Goal: Task Accomplishment & Management: Manage account settings

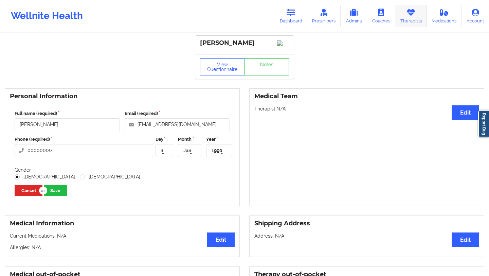
click at [403, 12] on link "Therapists" at bounding box center [412, 16] width 32 height 22
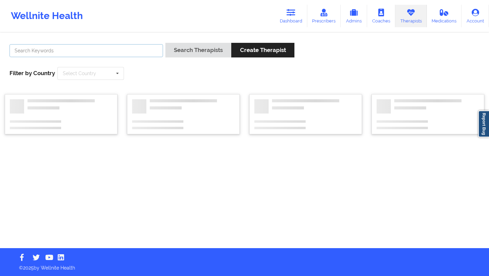
click at [121, 49] on input "text" at bounding box center [87, 50] width 154 height 13
click at [281, 16] on link "Dashboard" at bounding box center [291, 16] width 33 height 22
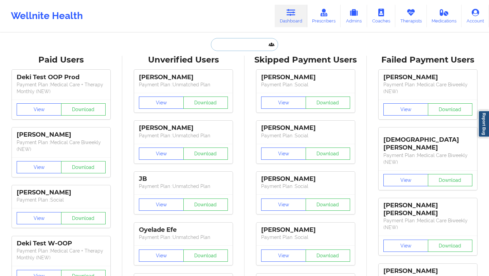
click at [223, 45] on input "text" at bounding box center [244, 44] width 67 height 13
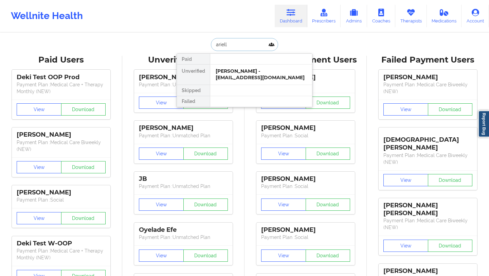
type input "arielle"
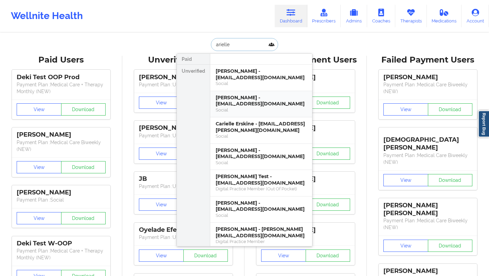
click at [253, 107] on div "[PERSON_NAME] - [EMAIL_ADDRESS][DOMAIN_NAME]" at bounding box center [261, 100] width 91 height 13
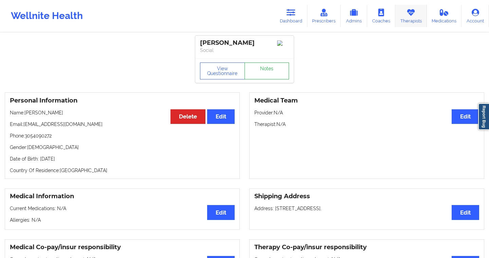
click at [397, 21] on link "Therapists" at bounding box center [412, 16] width 32 height 22
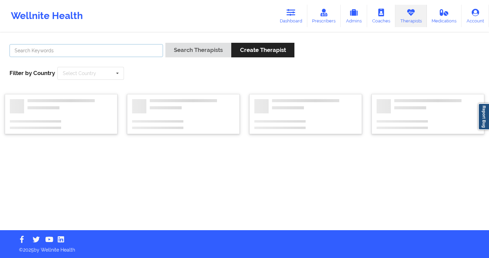
click at [121, 53] on input "text" at bounding box center [87, 50] width 154 height 13
click at [166, 43] on button "Search Therapists" at bounding box center [199, 50] width 66 height 15
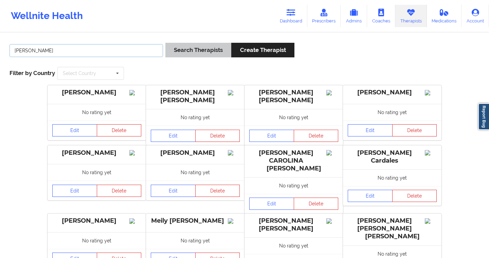
type input "[PERSON_NAME]"
click at [212, 45] on button "Search Therapists" at bounding box center [199, 50] width 66 height 15
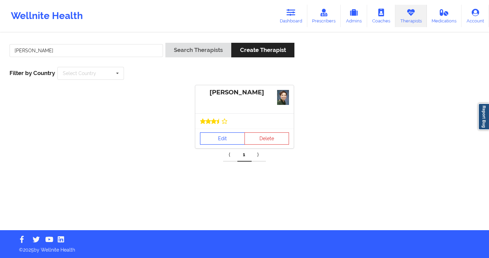
click at [220, 137] on link "Edit" at bounding box center [222, 139] width 45 height 12
